Goal: Information Seeking & Learning: Learn about a topic

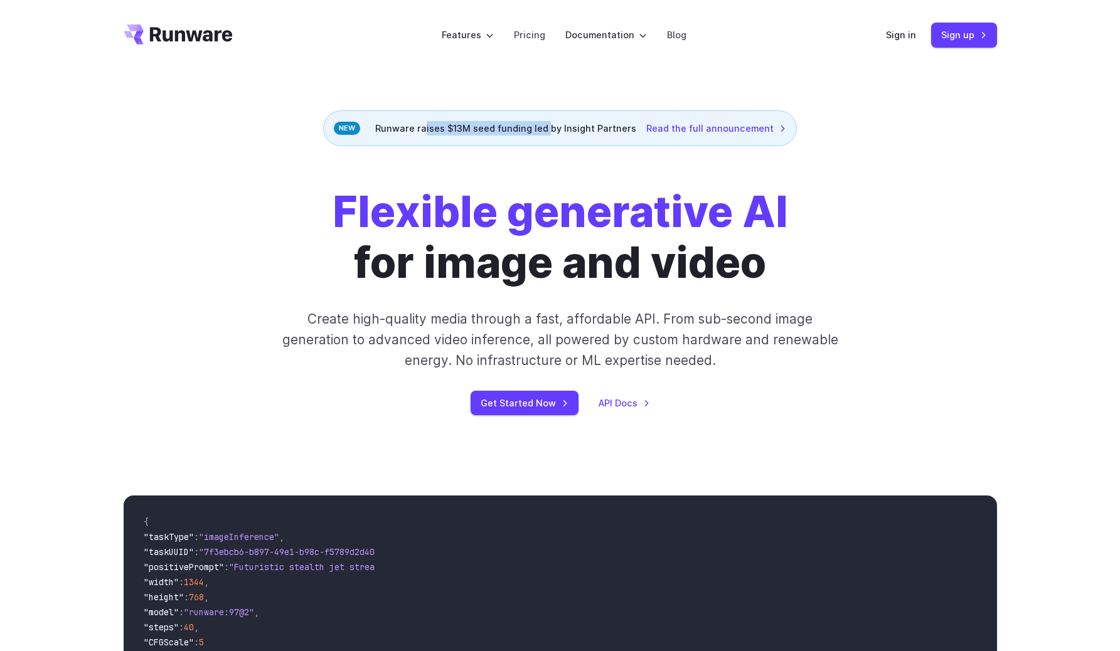
drag, startPoint x: 476, startPoint y: 130, endPoint x: 551, endPoint y: 130, distance: 75.3
click at [551, 130] on div "Runware raises $13M seed funding led by Insight Partners Read the full announce…" at bounding box center [560, 128] width 474 height 36
click at [667, 38] on link "Blog" at bounding box center [676, 35] width 19 height 14
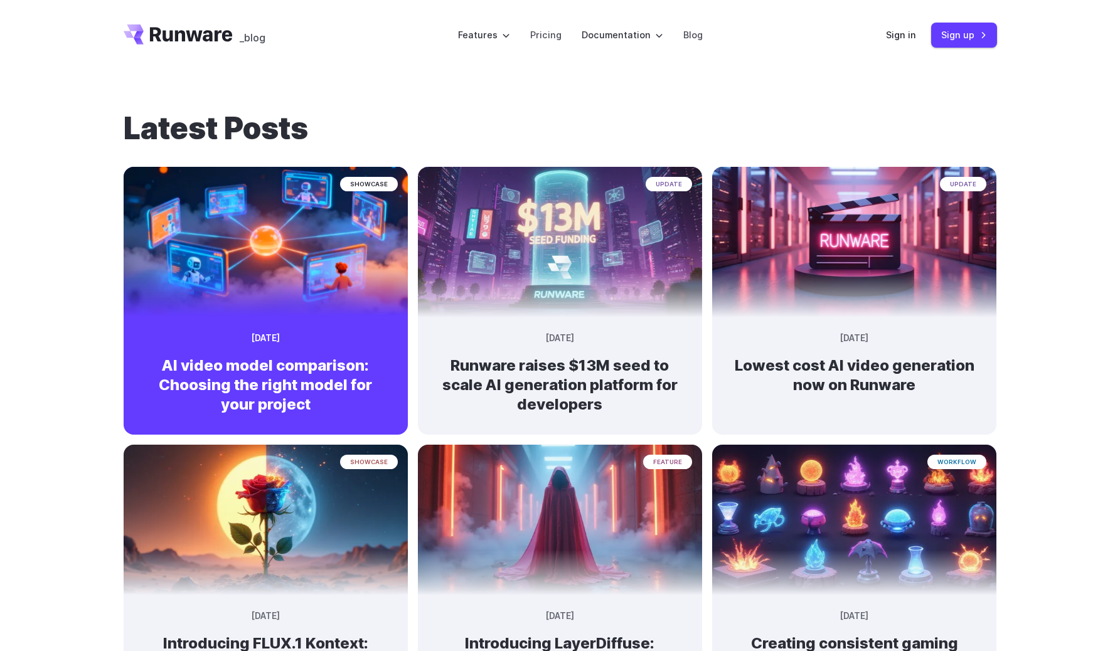
click at [245, 264] on img at bounding box center [265, 236] width 299 height 158
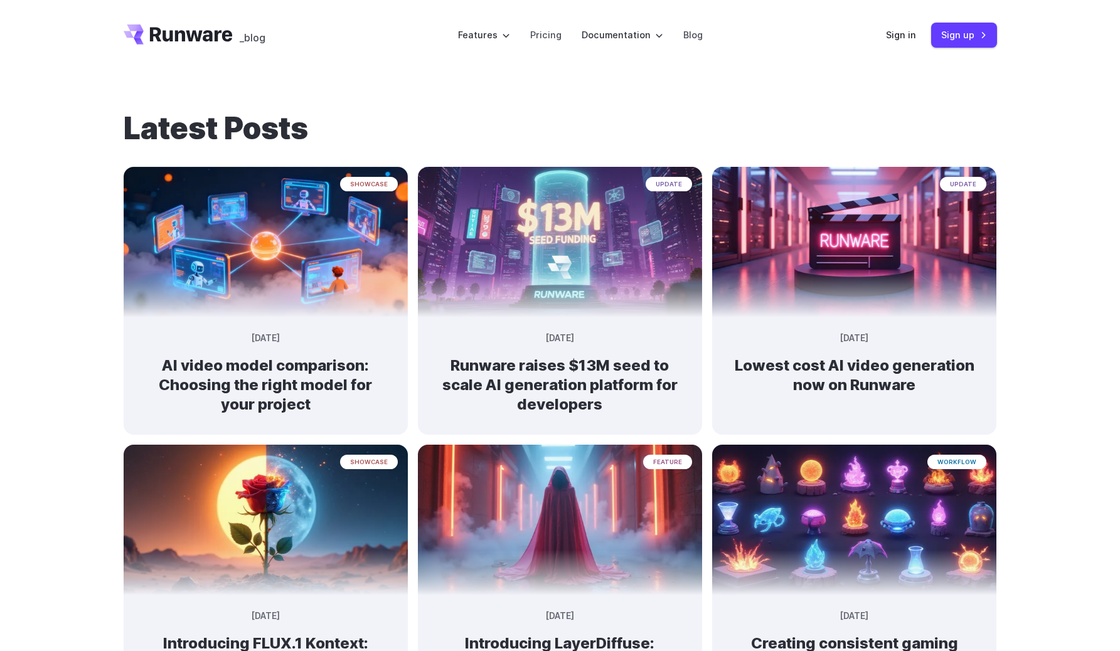
click at [543, 65] on header "_blog Features Tasks Image generation Video generation Sonic Inference Engine™ …" at bounding box center [560, 35] width 903 height 70
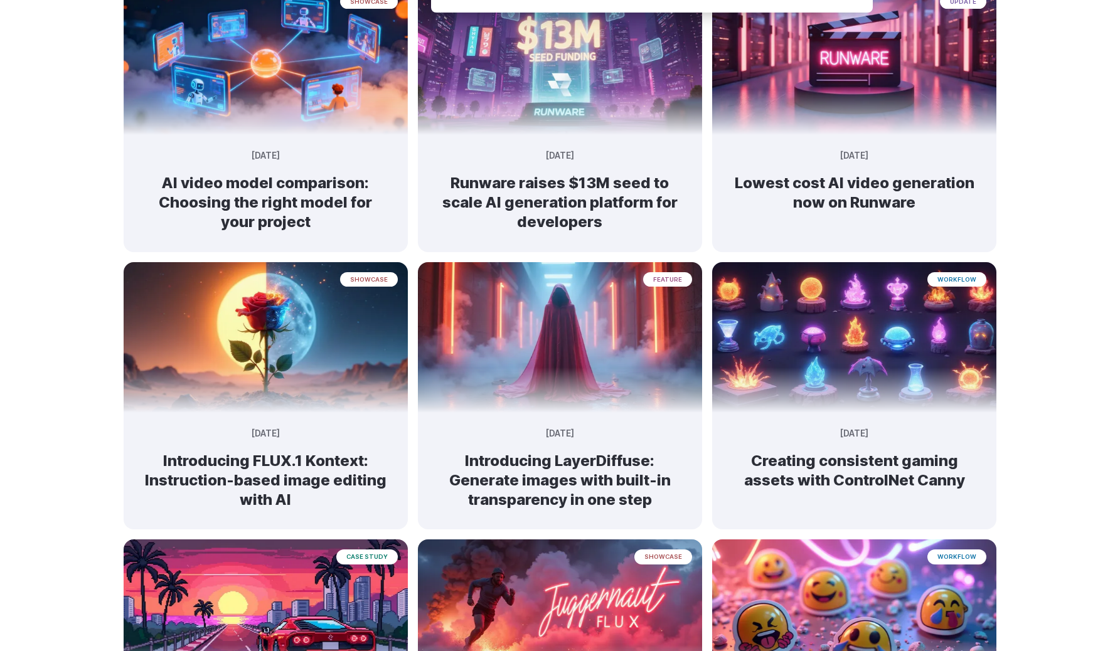
scroll to position [185, 0]
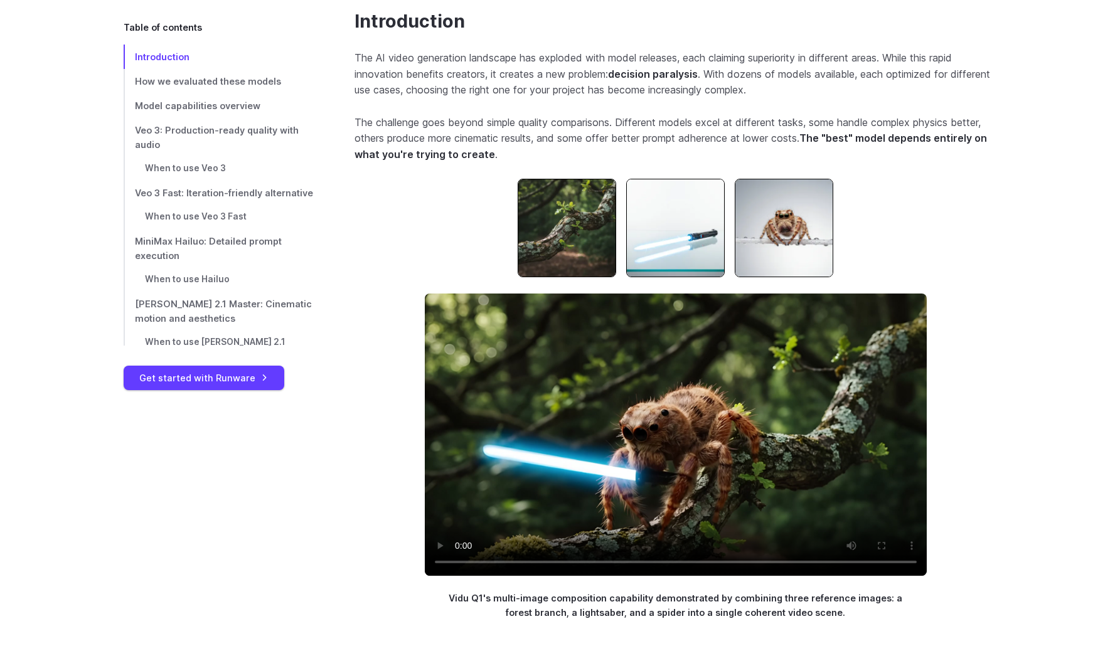
scroll to position [463, 0]
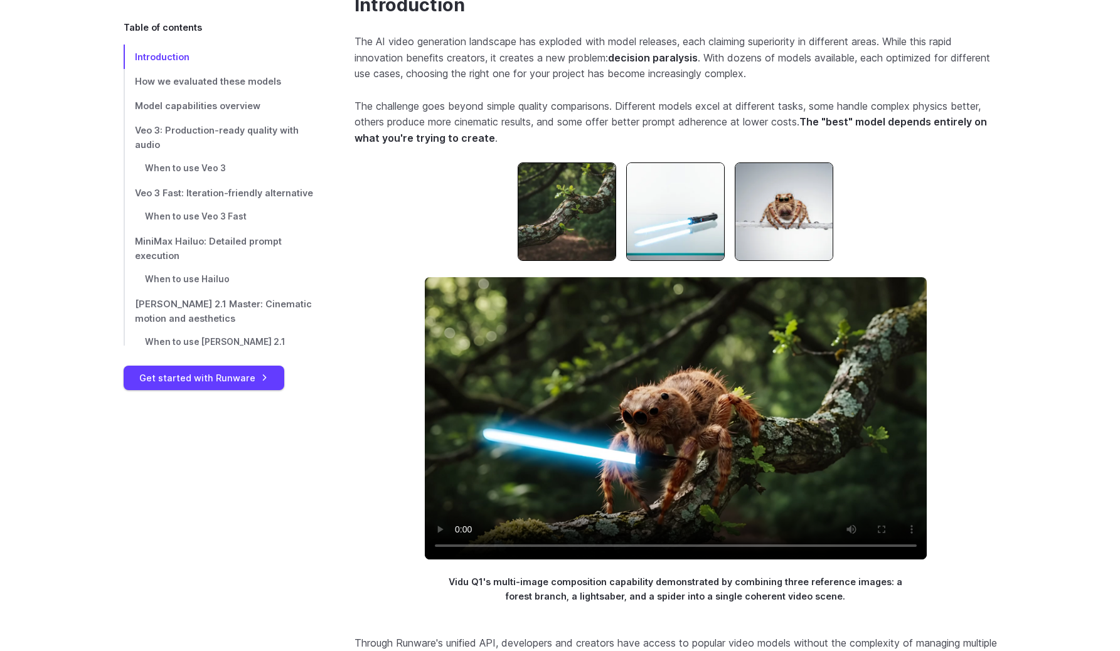
click at [549, 211] on img at bounding box center [566, 211] width 98 height 98
click at [775, 205] on img at bounding box center [783, 211] width 98 height 98
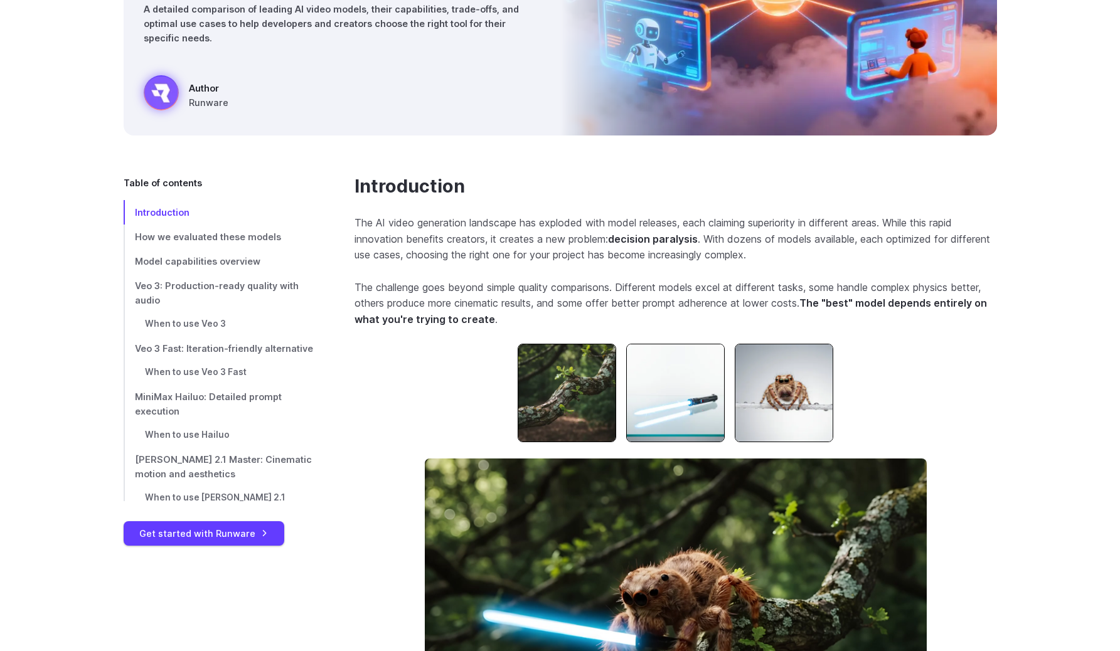
scroll to position [272, 0]
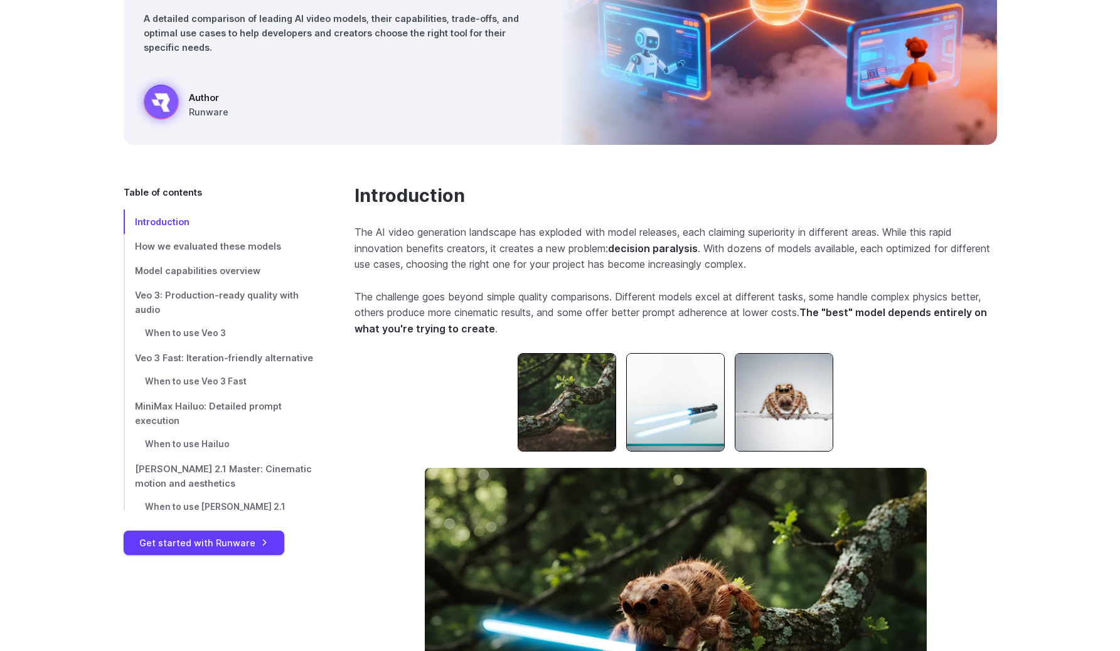
click at [543, 430] on img at bounding box center [566, 402] width 98 height 98
click at [645, 408] on img at bounding box center [675, 402] width 98 height 98
click at [752, 397] on img at bounding box center [783, 402] width 98 height 98
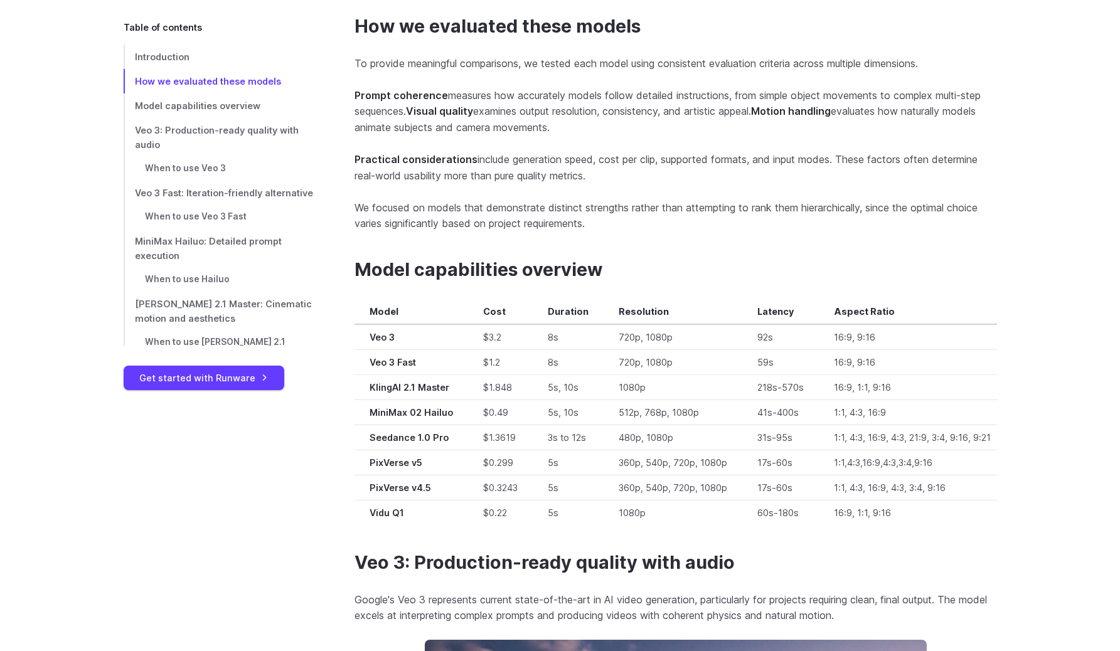
scroll to position [1170, 0]
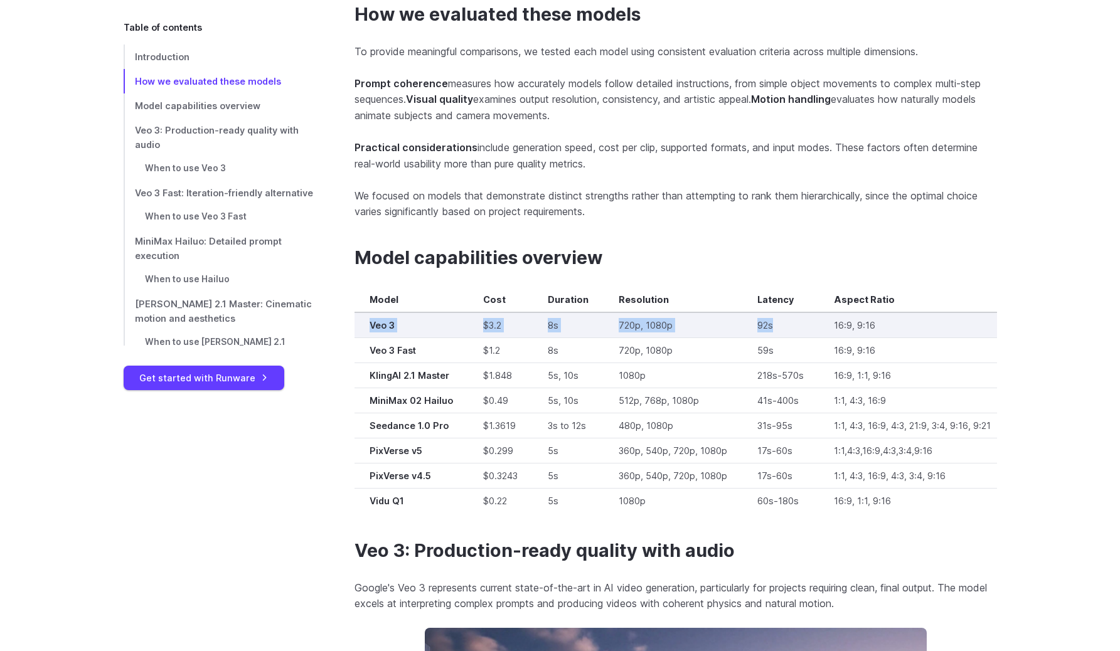
drag, startPoint x: 368, startPoint y: 326, endPoint x: 773, endPoint y: 337, distance: 404.7
click at [773, 337] on tr "Veo 3 $3.2 8s 720p, 1080p 92s 16:9, 9:16 ✅ ✅ ✅ ✅" at bounding box center [874, 325] width 1041 height 26
click at [773, 337] on td "92s" at bounding box center [780, 325] width 77 height 26
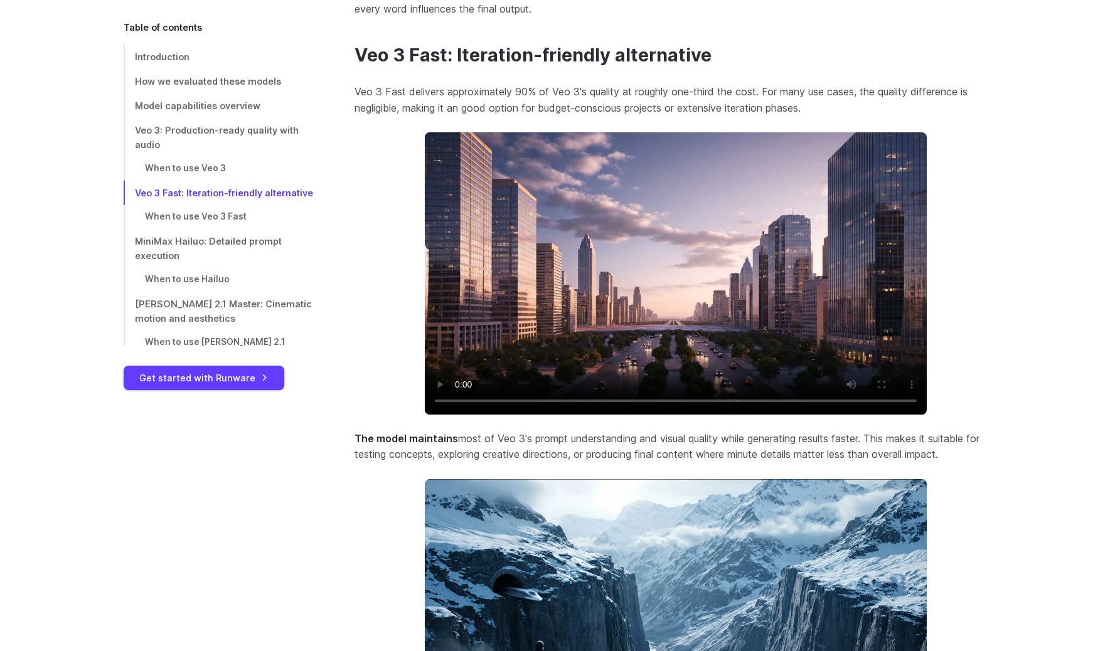
scroll to position [2733, 0]
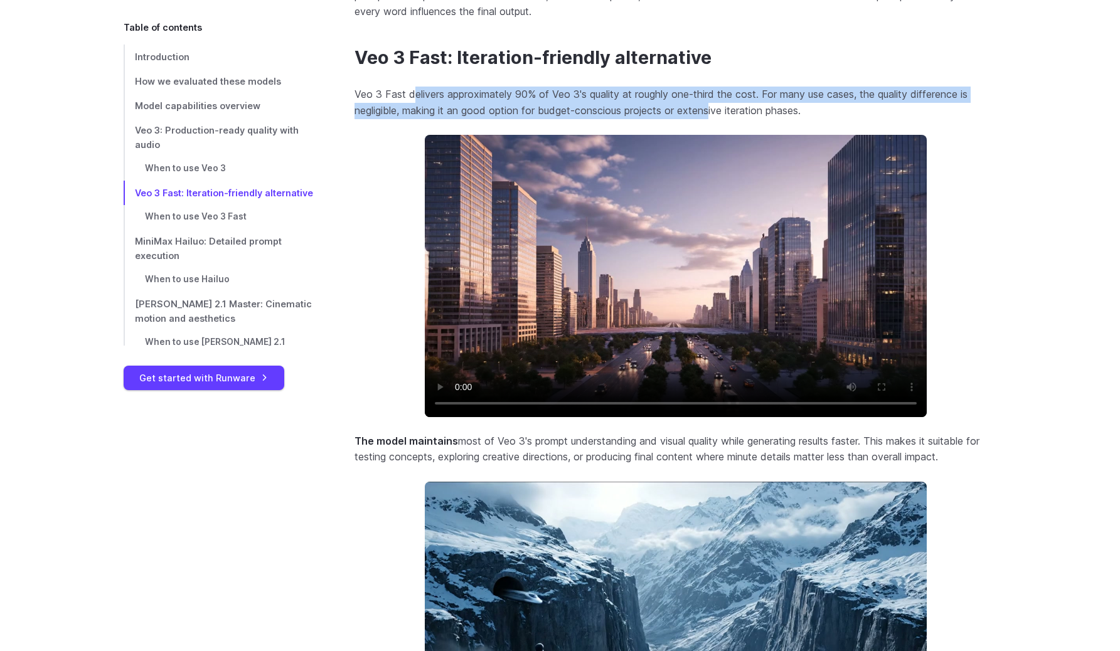
drag, startPoint x: 415, startPoint y: 122, endPoint x: 718, endPoint y: 133, distance: 303.8
click at [718, 119] on p "Veo 3 Fast delivers approximately 90% of Veo 3's quality at roughly one-third t…" at bounding box center [675, 103] width 642 height 32
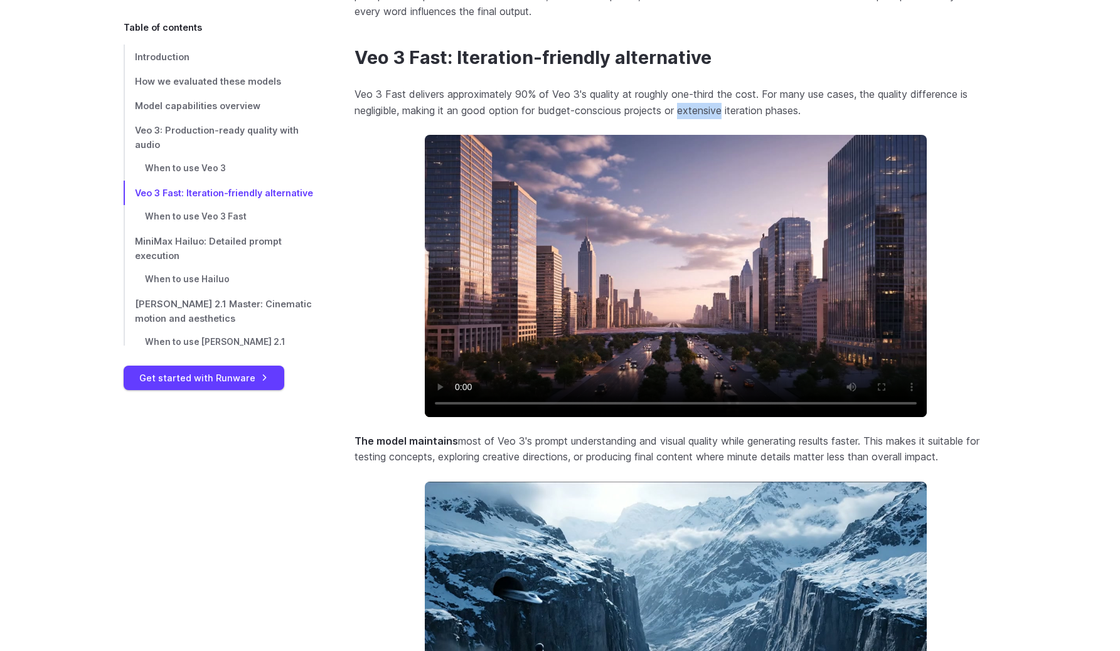
click at [718, 119] on p "Veo 3 Fast delivers approximately 90% of Veo 3's quality at roughly one-third t…" at bounding box center [675, 103] width 642 height 32
click at [743, 119] on p "Veo 3 Fast delivers approximately 90% of Veo 3's quality at roughly one-third t…" at bounding box center [675, 103] width 642 height 32
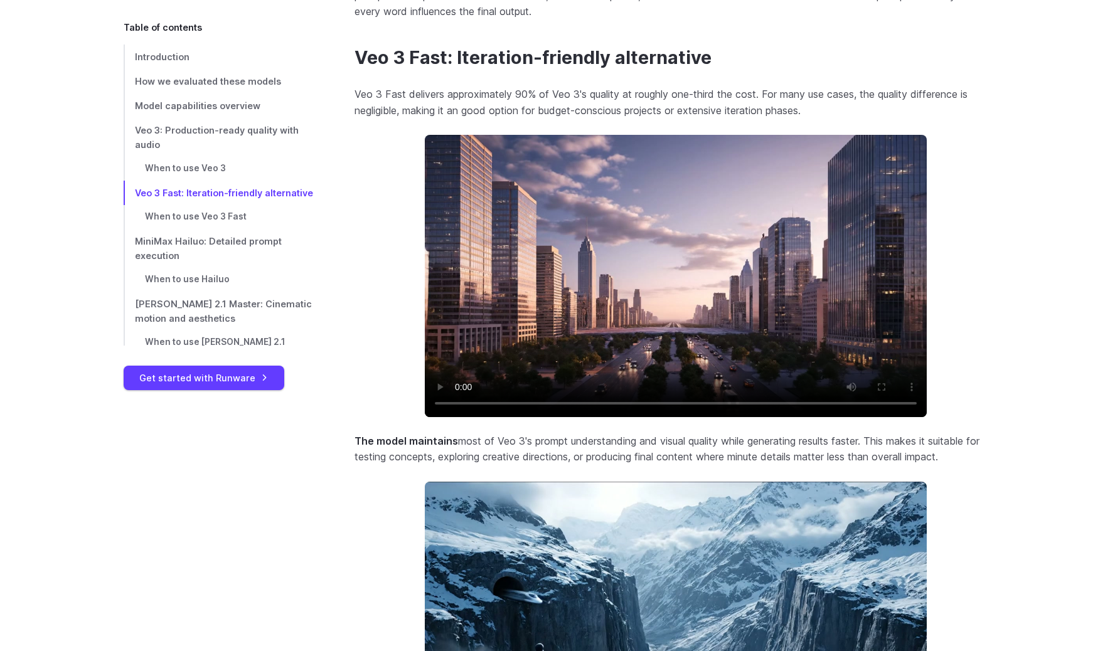
click at [802, 119] on p "Veo 3 Fast delivers approximately 90% of Veo 3's quality at roughly one-third t…" at bounding box center [675, 103] width 642 height 32
click at [867, 119] on p "Veo 3 Fast delivers approximately 90% of Veo 3's quality at roughly one-third t…" at bounding box center [675, 103] width 642 height 32
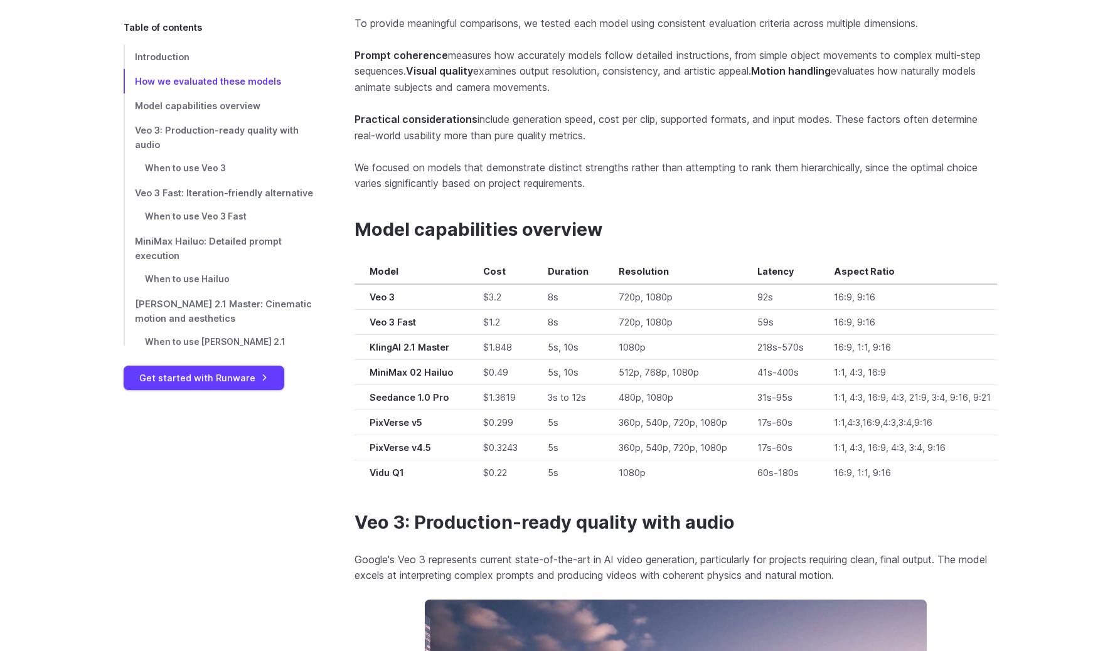
scroll to position [1202, 0]
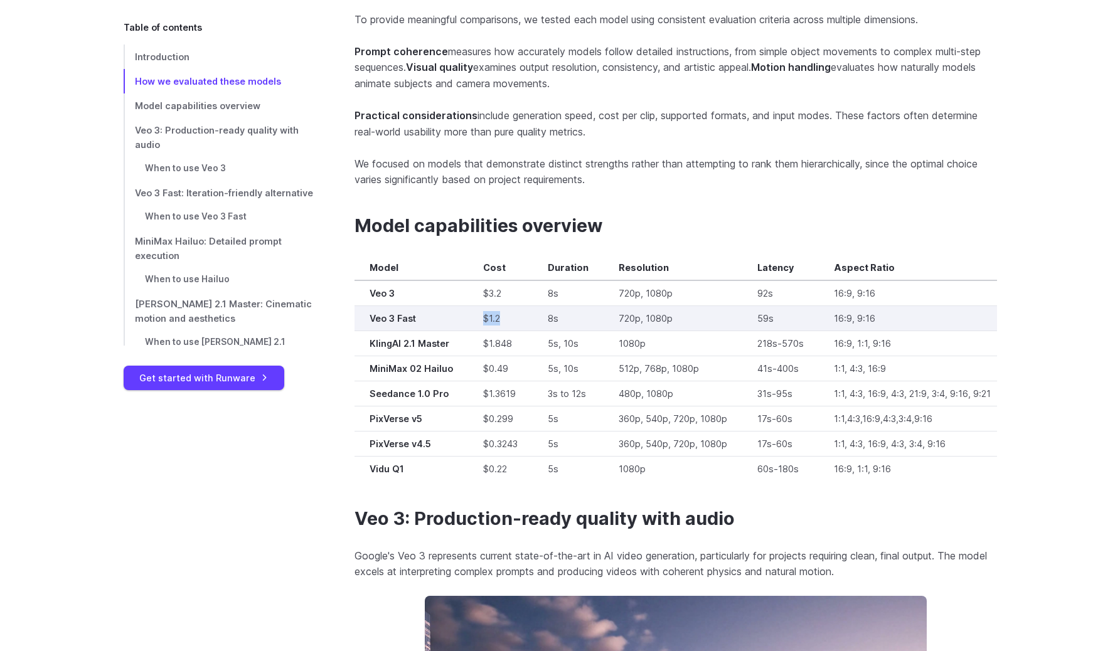
drag, startPoint x: 480, startPoint y: 319, endPoint x: 521, endPoint y: 319, distance: 41.4
click at [518, 319] on td "$1.2" at bounding box center [500, 317] width 65 height 25
click at [521, 319] on td "$1.2" at bounding box center [500, 317] width 65 height 25
click at [520, 314] on td "$1.2" at bounding box center [500, 317] width 65 height 25
click at [524, 314] on td "$1.2" at bounding box center [500, 317] width 65 height 25
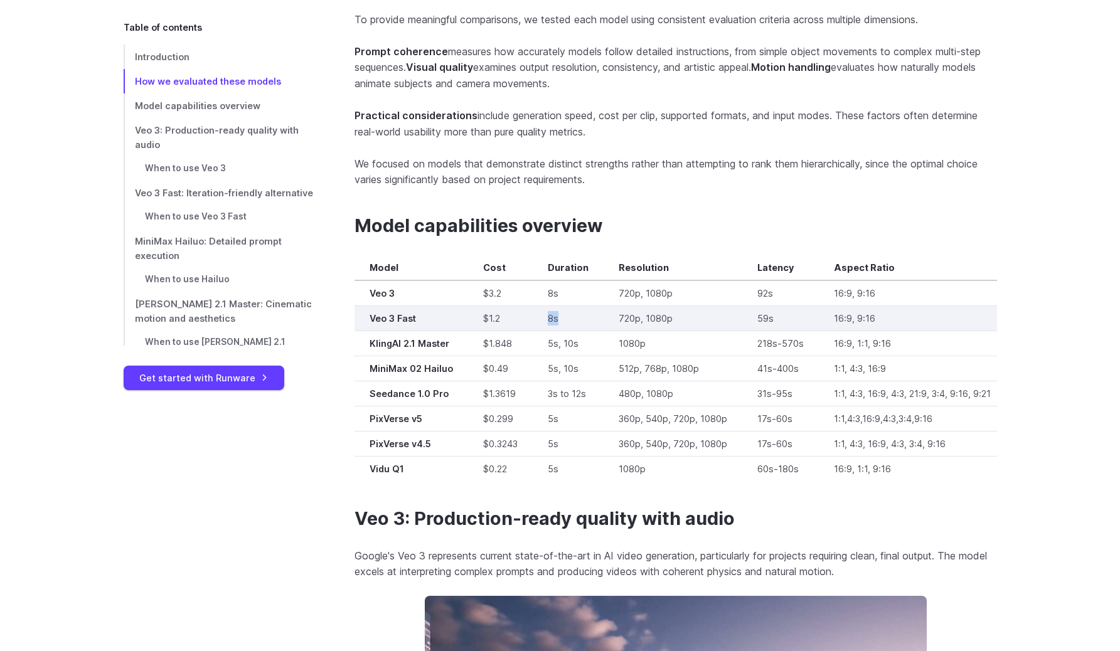
drag, startPoint x: 536, startPoint y: 314, endPoint x: 570, endPoint y: 314, distance: 33.2
click at [568, 314] on td "8s" at bounding box center [568, 317] width 71 height 25
click at [570, 314] on td "8s" at bounding box center [568, 317] width 71 height 25
drag, startPoint x: 570, startPoint y: 314, endPoint x: 546, endPoint y: 314, distance: 23.2
click at [549, 314] on td "8s" at bounding box center [568, 317] width 71 height 25
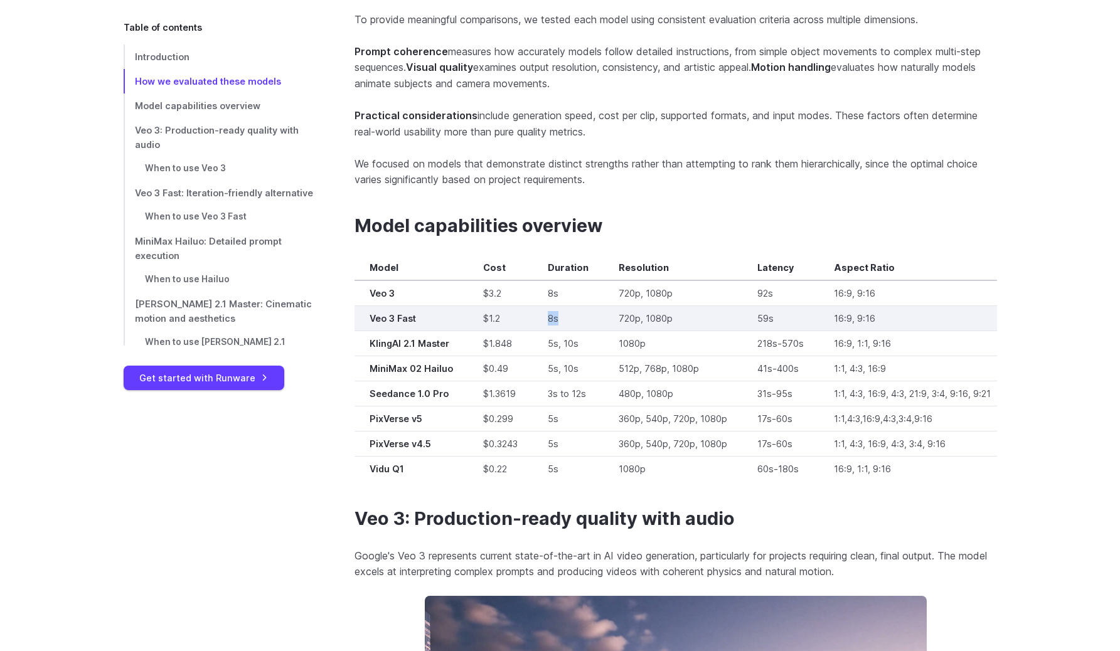
click at [546, 314] on td "8s" at bounding box center [568, 317] width 71 height 25
drag, startPoint x: 546, startPoint y: 314, endPoint x: 583, endPoint y: 314, distance: 36.4
click at [575, 314] on td "8s" at bounding box center [568, 317] width 71 height 25
click at [583, 314] on td "8s" at bounding box center [568, 317] width 71 height 25
drag, startPoint x: 530, startPoint y: 314, endPoint x: 608, endPoint y: 314, distance: 78.4
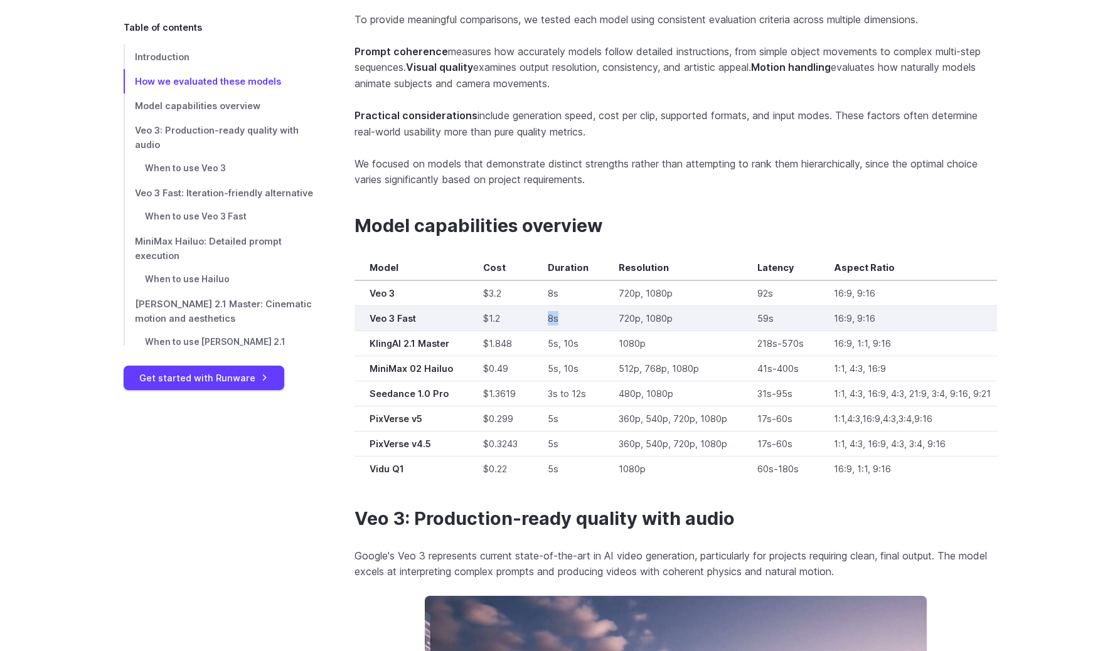
click at [598, 314] on td "8s" at bounding box center [568, 317] width 71 height 25
click at [608, 314] on td "720p, 1080p" at bounding box center [672, 317] width 139 height 25
click at [574, 314] on td "8s" at bounding box center [568, 317] width 71 height 25
drag, startPoint x: 545, startPoint y: 312, endPoint x: 676, endPoint y: 312, distance: 131.1
click at [676, 312] on tr "Veo 3 Fast $1.2 8s 720p, 1080p 59s 16:9, 9:16 ✅ ✅ ✅ ✅" at bounding box center [874, 317] width 1041 height 25
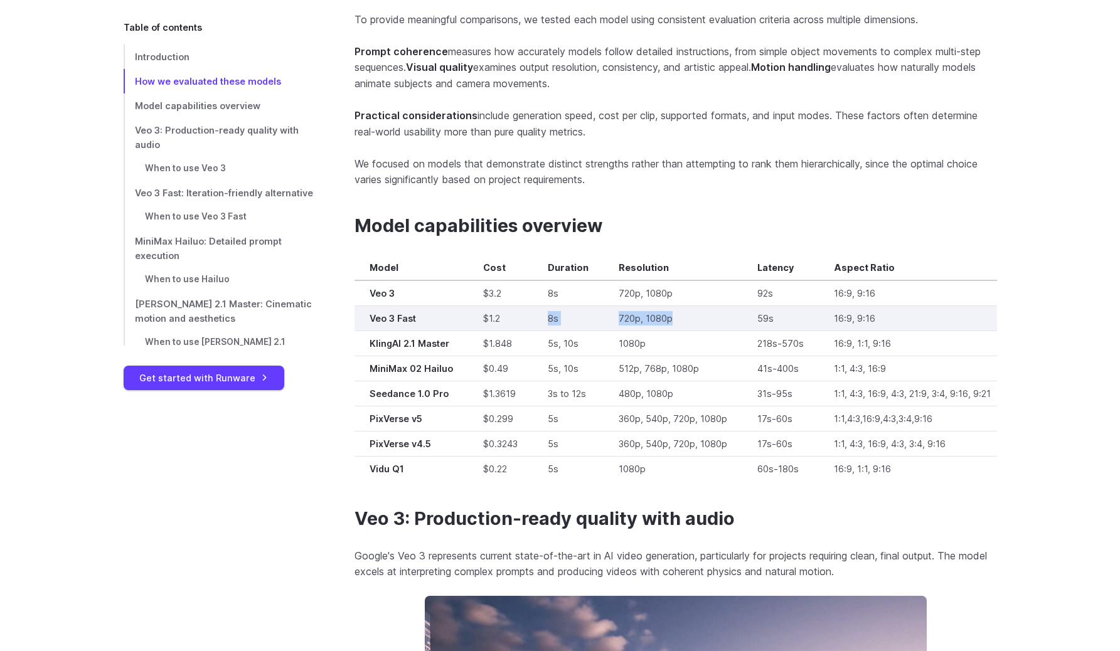
click at [676, 312] on td "720p, 1080p" at bounding box center [672, 317] width 139 height 25
drag, startPoint x: 676, startPoint y: 312, endPoint x: 767, endPoint y: 312, distance: 90.9
click at [767, 312] on tr "Veo 3 Fast $1.2 8s 720p, 1080p 59s 16:9, 9:16 ✅ ✅ ✅ ✅" at bounding box center [874, 317] width 1041 height 25
drag, startPoint x: 767, startPoint y: 312, endPoint x: 571, endPoint y: 310, distance: 195.7
click at [576, 312] on tr "Veo 3 Fast $1.2 8s 720p, 1080p 59s 16:9, 9:16 ✅ ✅ ✅ ✅" at bounding box center [874, 317] width 1041 height 25
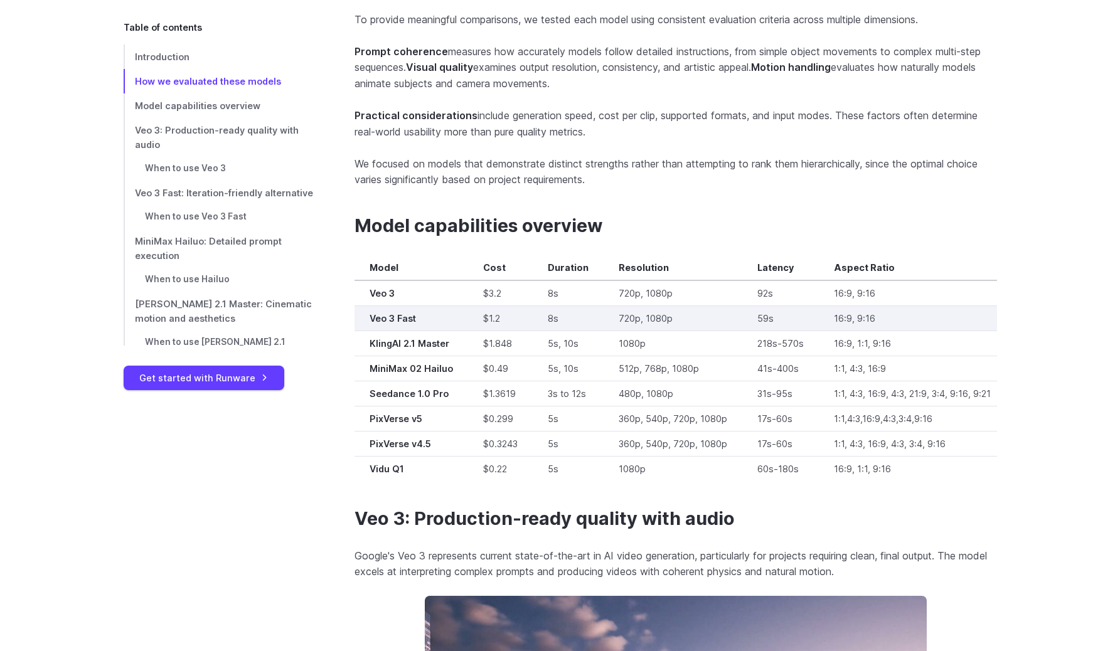
click at [571, 310] on td "8s" at bounding box center [568, 317] width 71 height 25
drag, startPoint x: 571, startPoint y: 310, endPoint x: 796, endPoint y: 318, distance: 224.7
click at [796, 318] on tr "Veo 3 Fast $1.2 8s 720p, 1080p 59s 16:9, 9:16 ✅ ✅ ✅ ✅" at bounding box center [874, 317] width 1041 height 25
click at [796, 318] on td "59s" at bounding box center [780, 317] width 77 height 25
drag, startPoint x: 796, startPoint y: 318, endPoint x: 674, endPoint y: 318, distance: 122.3
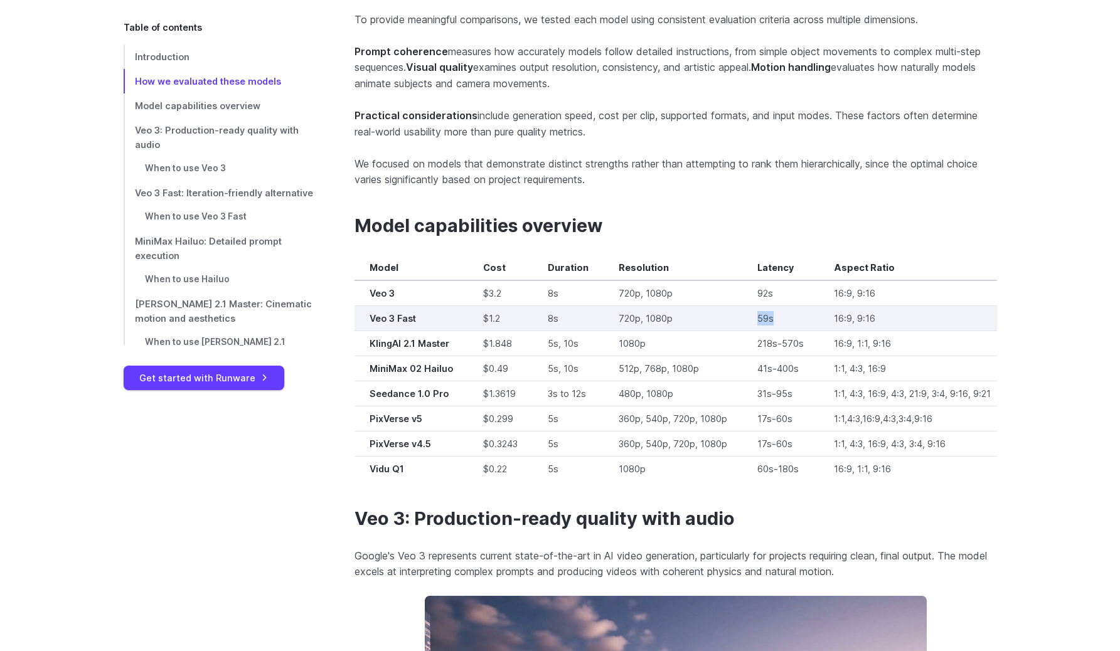
click at [682, 318] on tr "Veo 3 Fast $1.2 8s 720p, 1080p 59s 16:9, 9:16 ✅ ✅ ✅ ✅" at bounding box center [874, 317] width 1041 height 25
click at [674, 318] on td "720p, 1080p" at bounding box center [672, 317] width 139 height 25
drag, startPoint x: 896, startPoint y: 318, endPoint x: 948, endPoint y: 318, distance: 52.7
click at [948, 318] on tr "Veo 3 Fast $1.2 8s 720p, 1080p 59s 16:9, 9:16 ✅ ✅ ✅ ✅" at bounding box center [874, 317] width 1041 height 25
click at [948, 318] on td "16:9, 9:16" at bounding box center [912, 317] width 187 height 25
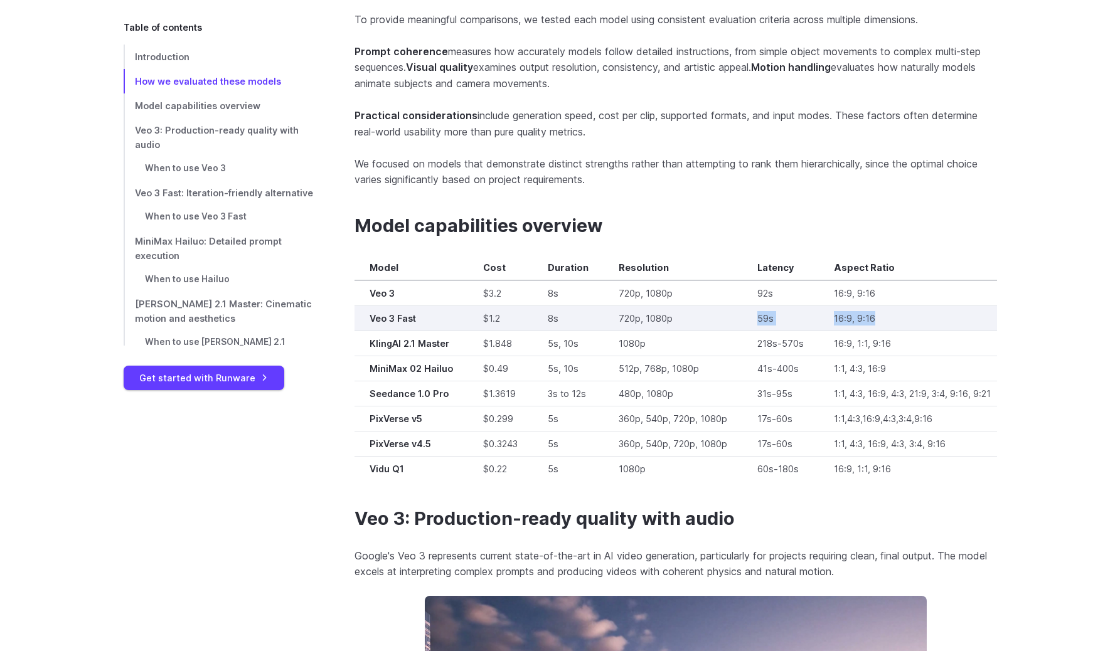
drag, startPoint x: 948, startPoint y: 318, endPoint x: 672, endPoint y: 318, distance: 276.0
click at [672, 318] on tr "Veo 3 Fast $1.2 8s 720p, 1080p 59s 16:9, 9:16 ✅ ✅ ✅ ✅" at bounding box center [874, 317] width 1041 height 25
click at [669, 318] on td "720p, 1080p" at bounding box center [672, 317] width 139 height 25
drag, startPoint x: 669, startPoint y: 318, endPoint x: 944, endPoint y: 318, distance: 275.3
click at [944, 318] on tr "Veo 3 Fast $1.2 8s 720p, 1080p 59s 16:9, 9:16 ✅ ✅ ✅ ✅" at bounding box center [874, 317] width 1041 height 25
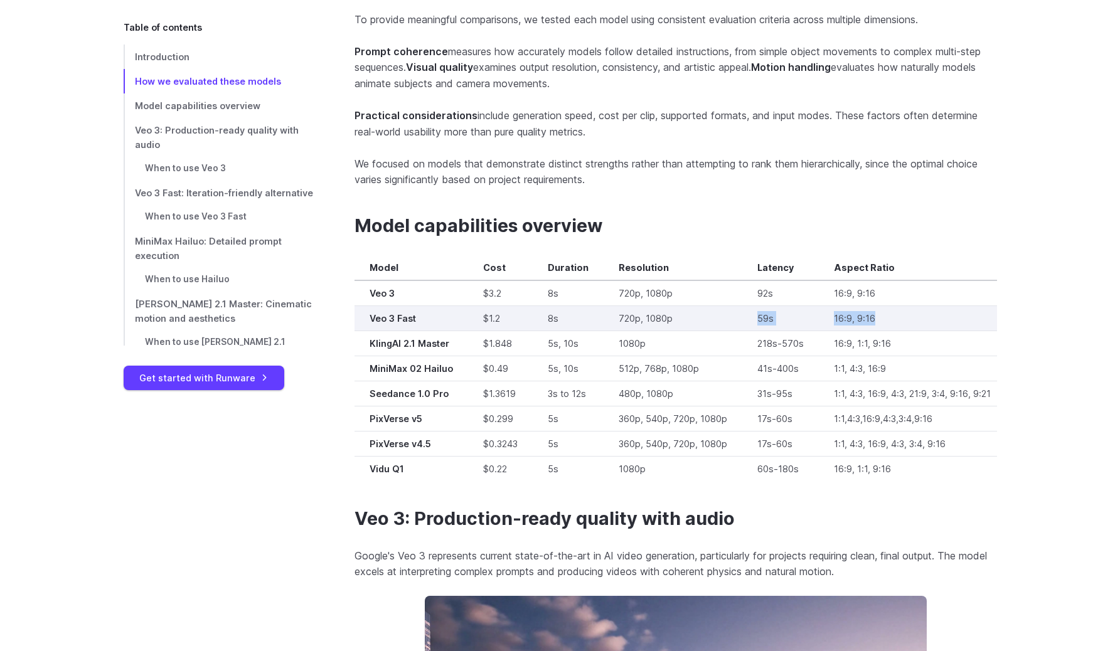
click at [944, 318] on td "16:9, 9:16" at bounding box center [912, 317] width 187 height 25
click at [800, 315] on td "59s" at bounding box center [780, 317] width 77 height 25
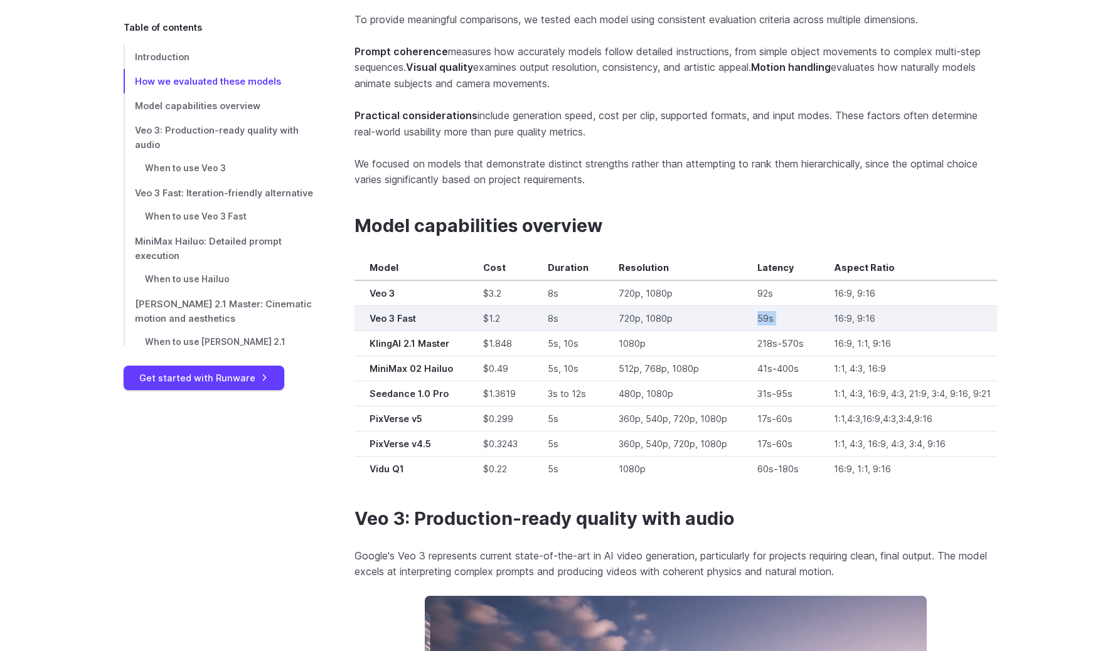
click at [800, 315] on td "59s" at bounding box center [780, 317] width 77 height 25
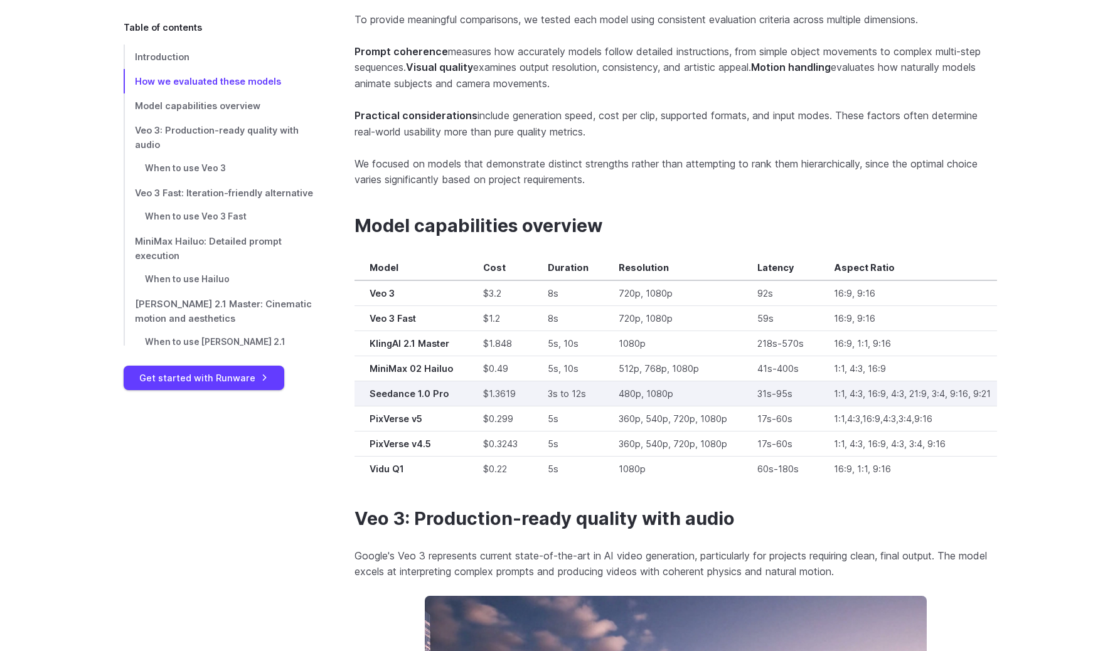
click at [763, 395] on td "31s-95s" at bounding box center [780, 393] width 77 height 25
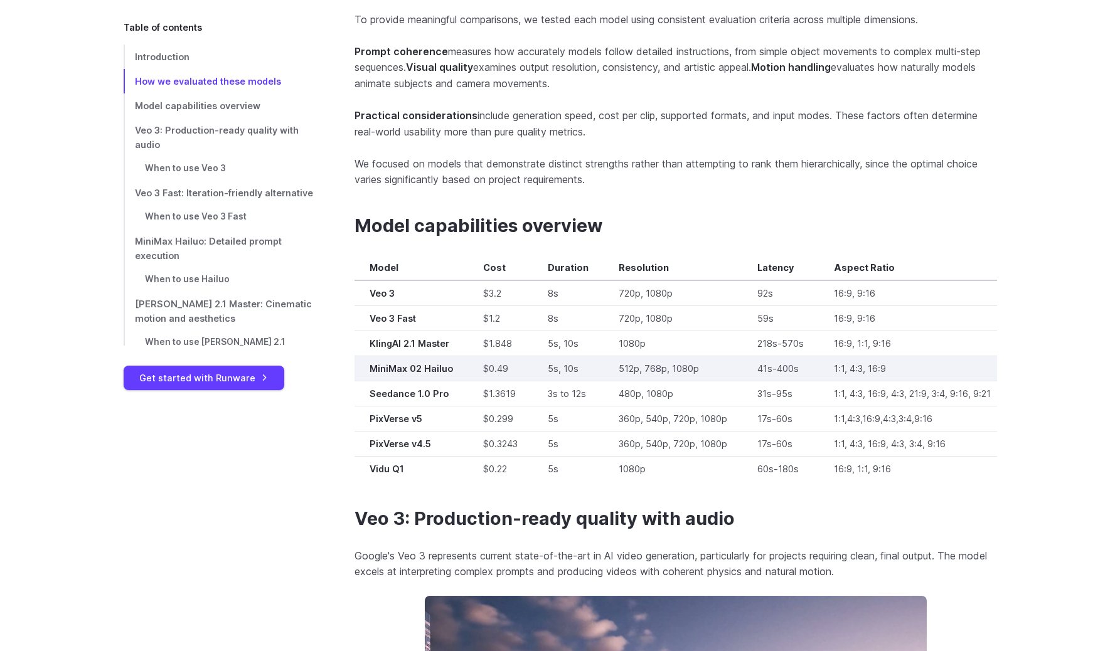
click at [763, 366] on td "41s-400s" at bounding box center [780, 368] width 77 height 25
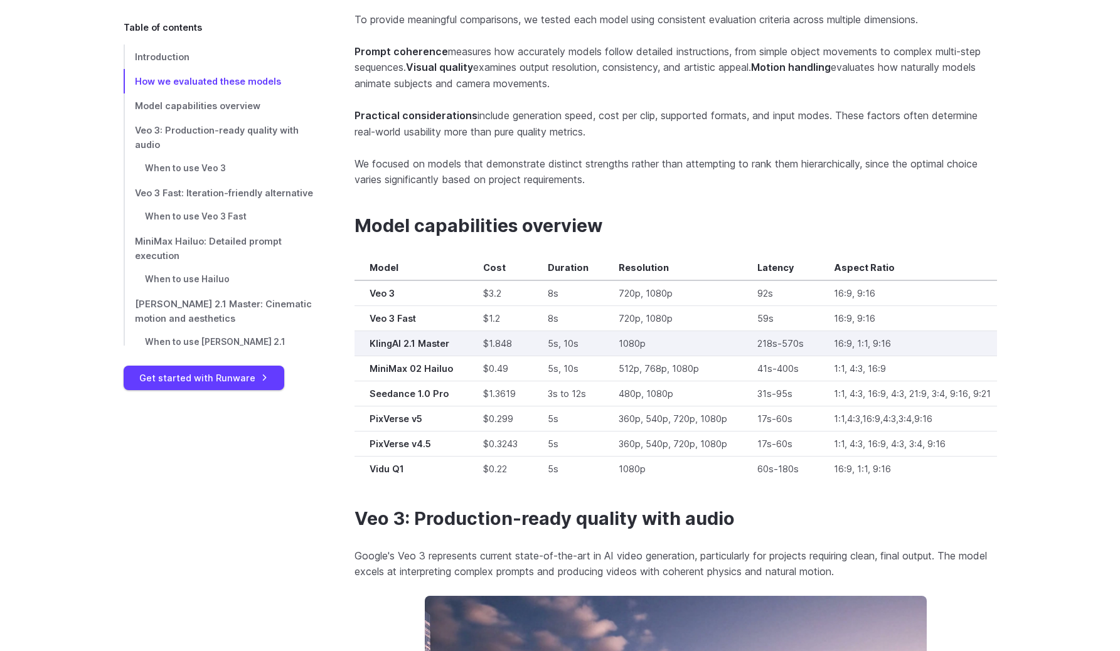
click at [764, 344] on td "218s-570s" at bounding box center [780, 343] width 77 height 25
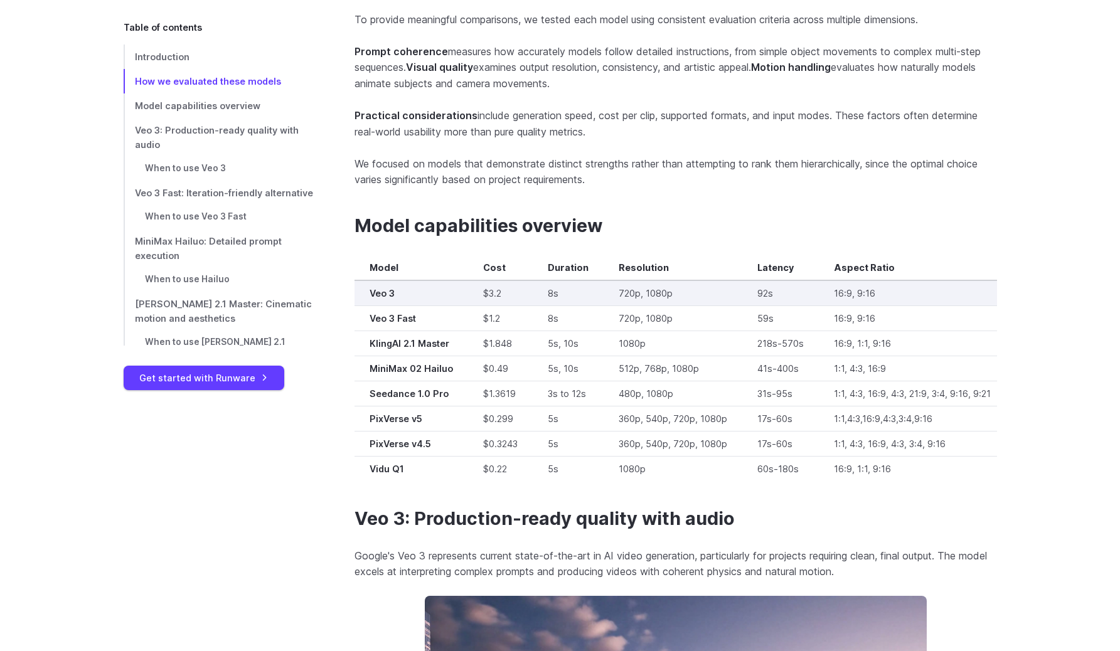
click at [768, 303] on td "92s" at bounding box center [780, 293] width 77 height 26
click at [768, 295] on td "92s" at bounding box center [780, 293] width 77 height 26
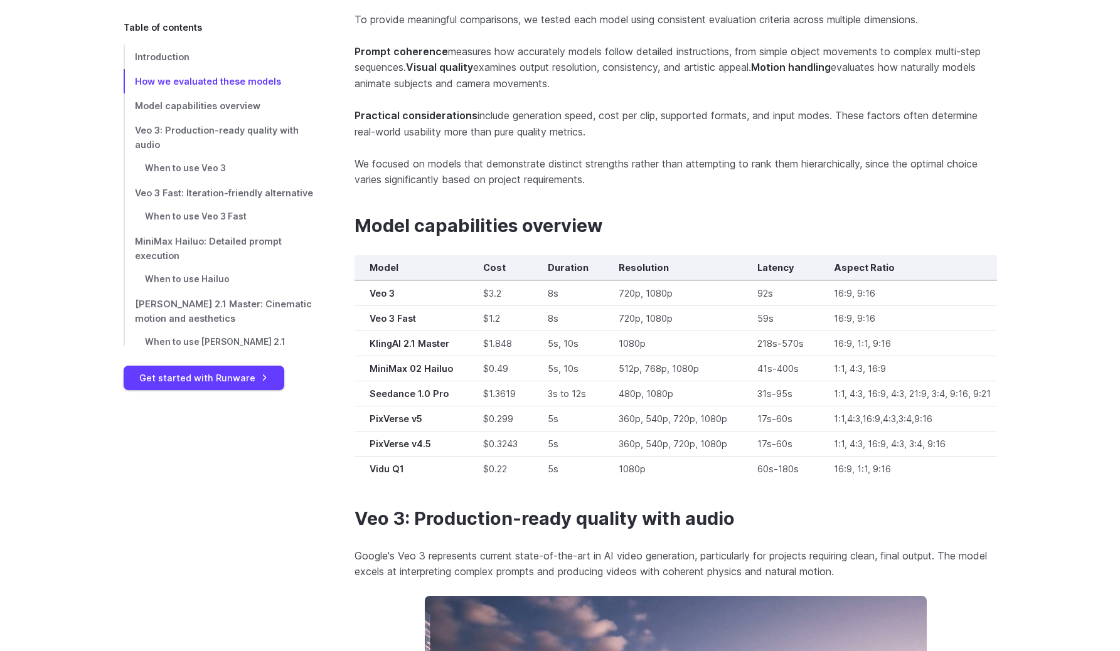
click at [768, 265] on th "Latency" at bounding box center [780, 267] width 77 height 25
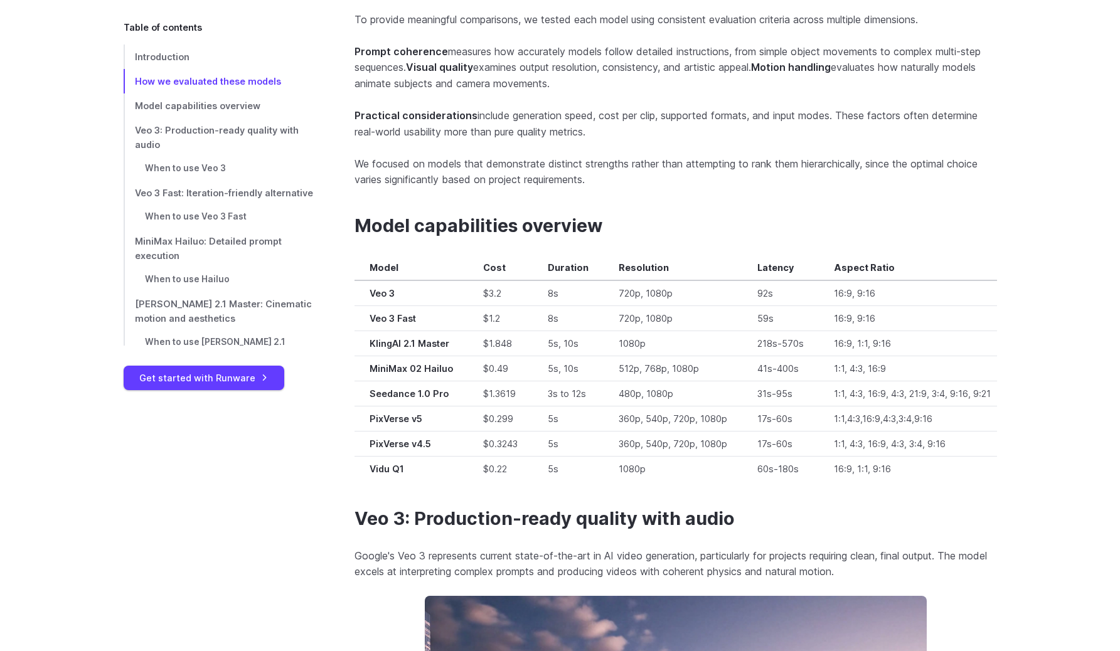
click at [768, 228] on h2 "Model capabilities overview" at bounding box center [675, 226] width 642 height 22
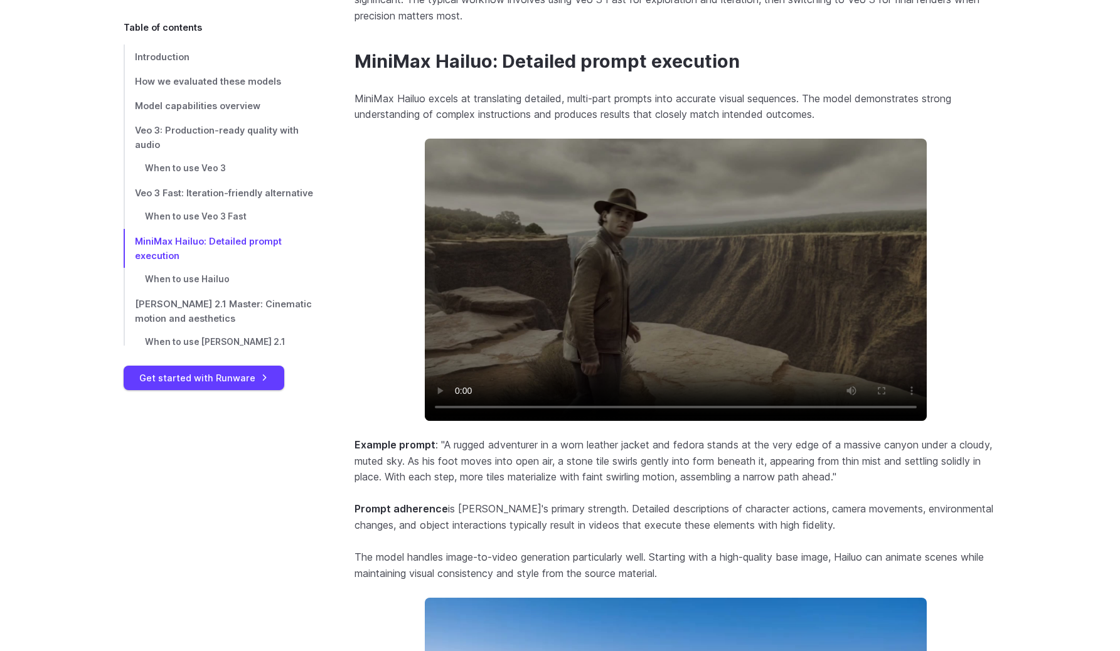
scroll to position [3644, 0]
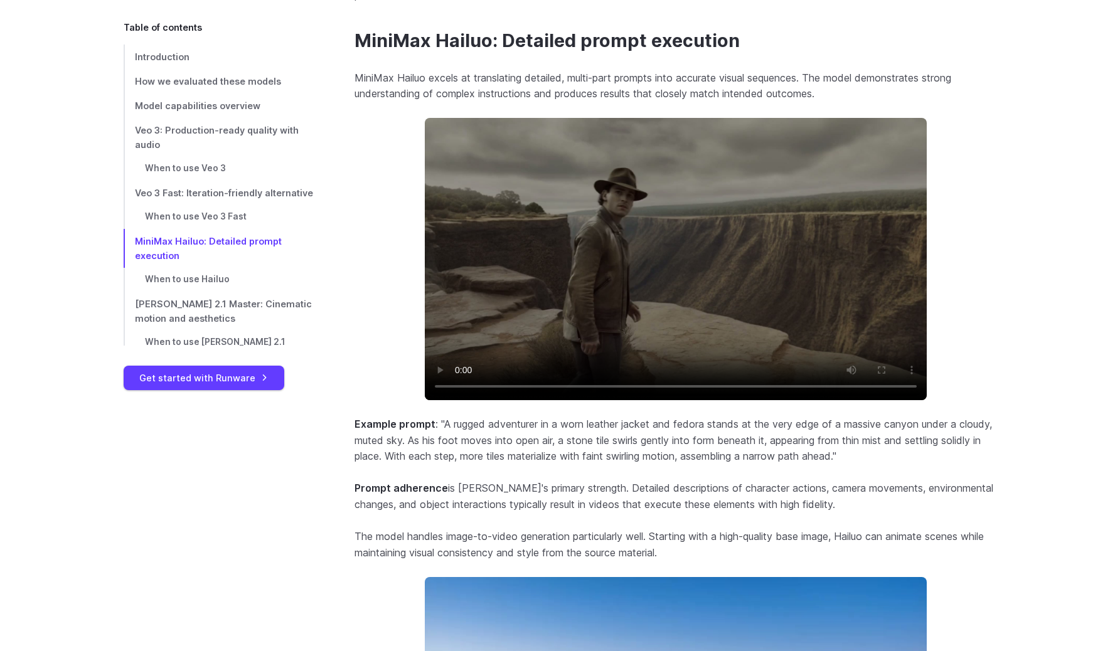
click at [722, 250] on video at bounding box center [676, 259] width 502 height 282
click at [704, 290] on video at bounding box center [676, 259] width 502 height 282
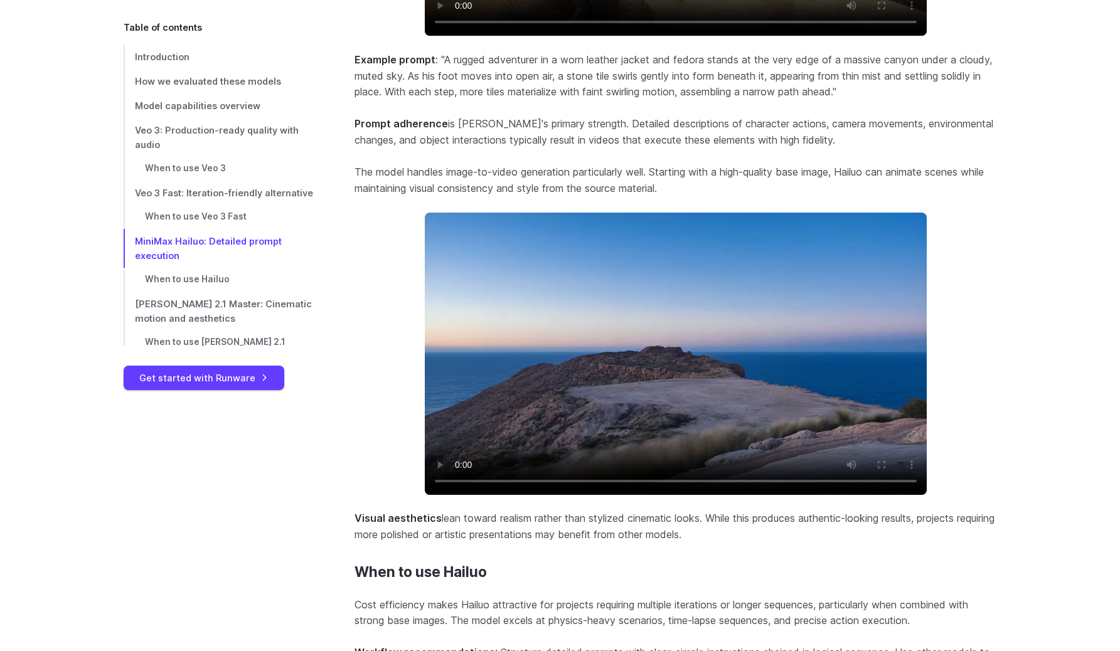
scroll to position [4007, 0]
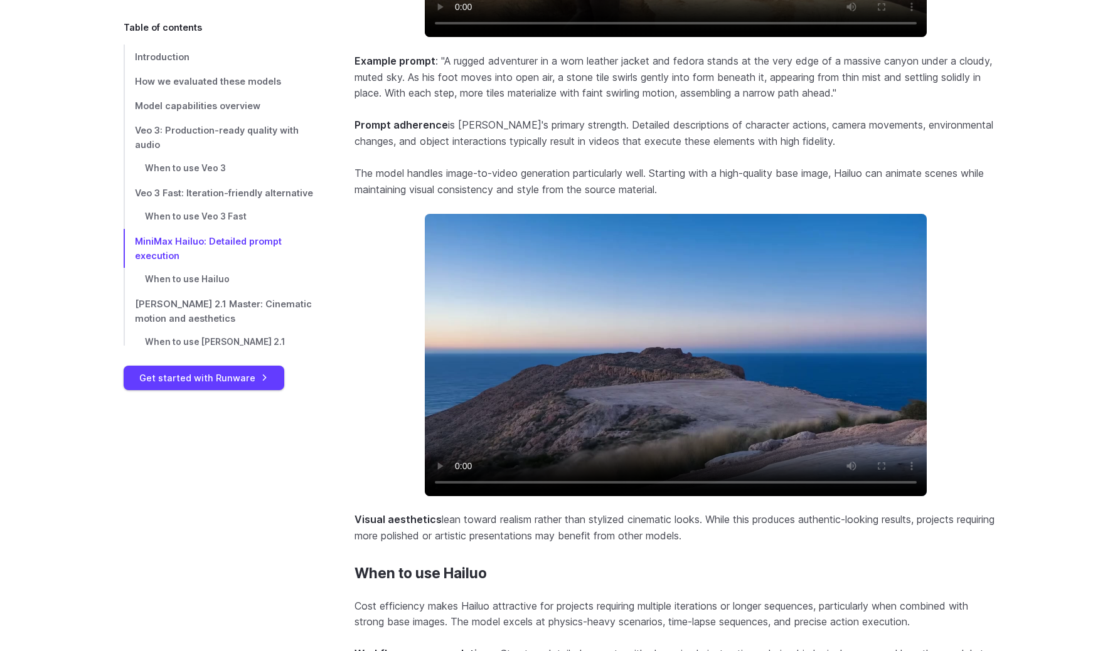
click at [704, 290] on video at bounding box center [676, 355] width 502 height 282
click at [616, 361] on video at bounding box center [676, 355] width 502 height 282
click at [649, 339] on video at bounding box center [676, 355] width 502 height 282
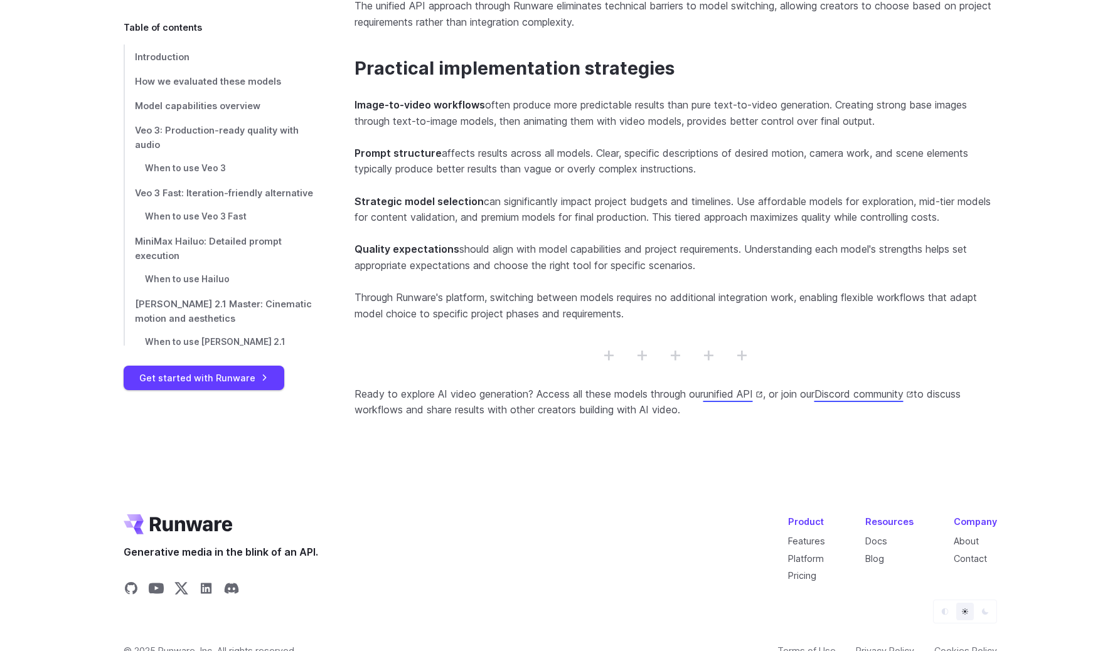
scroll to position [9276, 0]
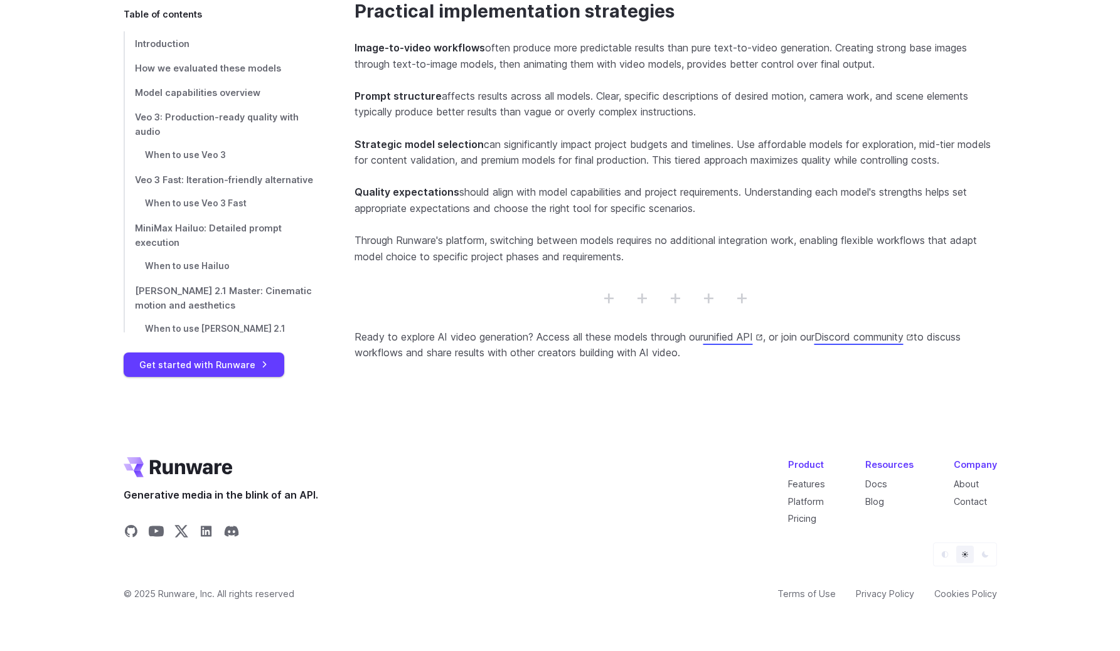
click at [587, 170] on section "Practical implementation strategies Image-to-video workflows often produce more…" at bounding box center [675, 181] width 642 height 361
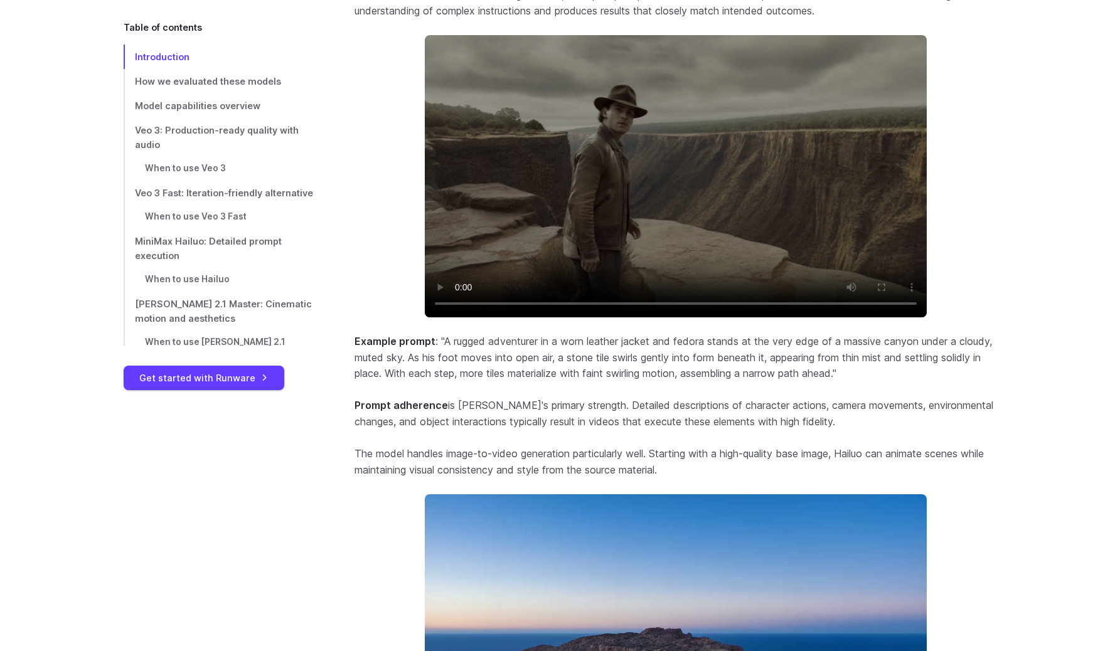
scroll to position [0, 0]
